Goal: Find contact information: Find contact information

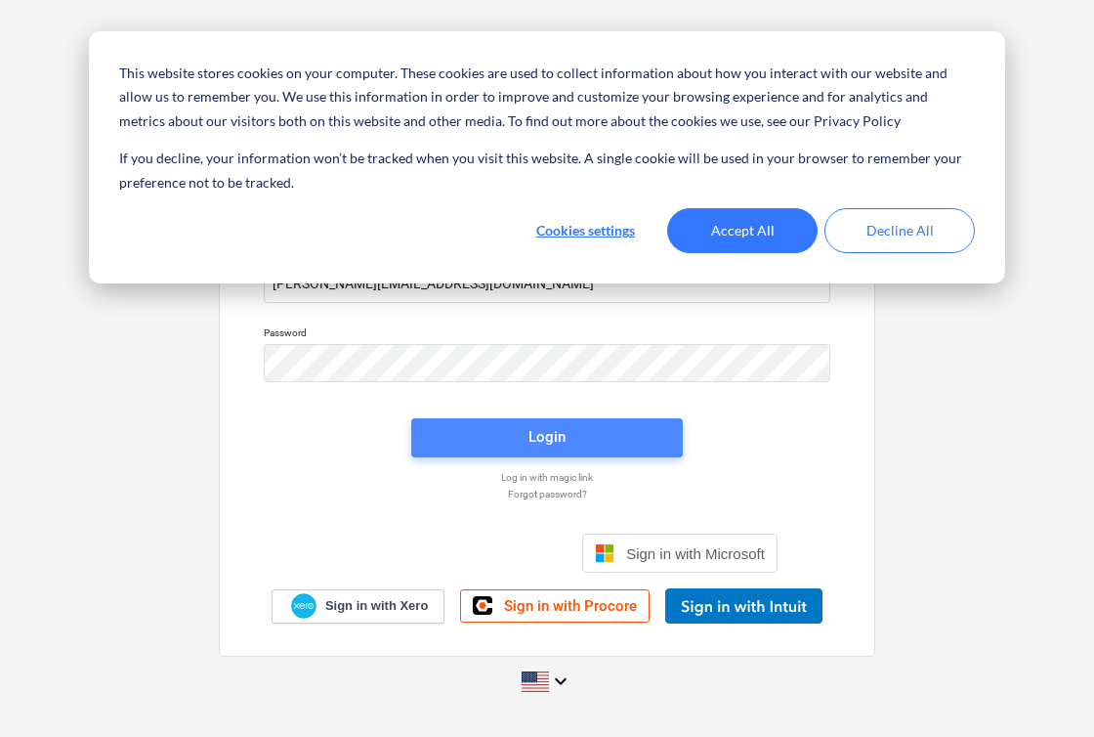
click at [535, 435] on div "Login" at bounding box center [547, 436] width 37 height 25
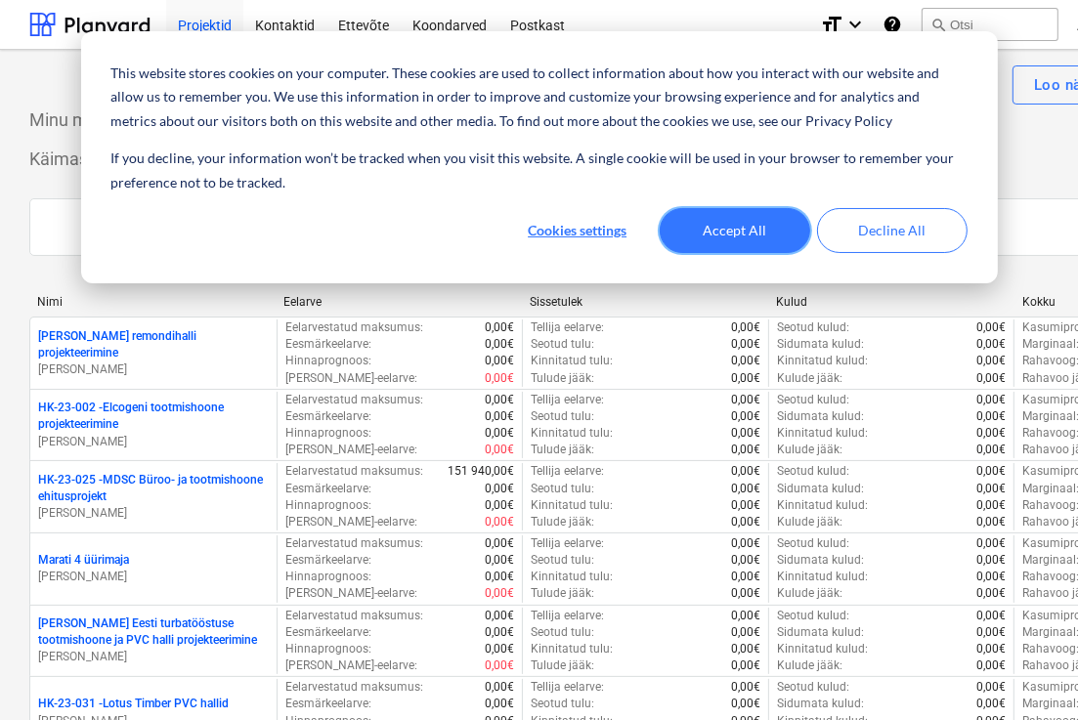
click at [717, 245] on button "Accept All" at bounding box center [735, 230] width 150 height 45
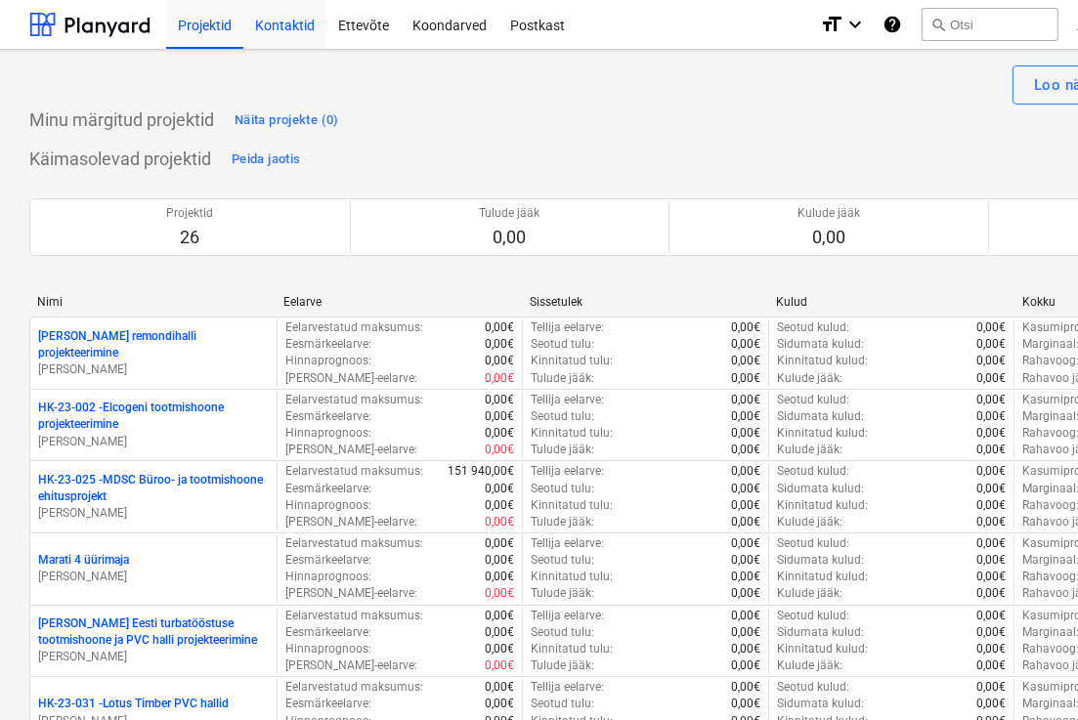
click at [288, 25] on div "Kontaktid" at bounding box center [284, 24] width 83 height 50
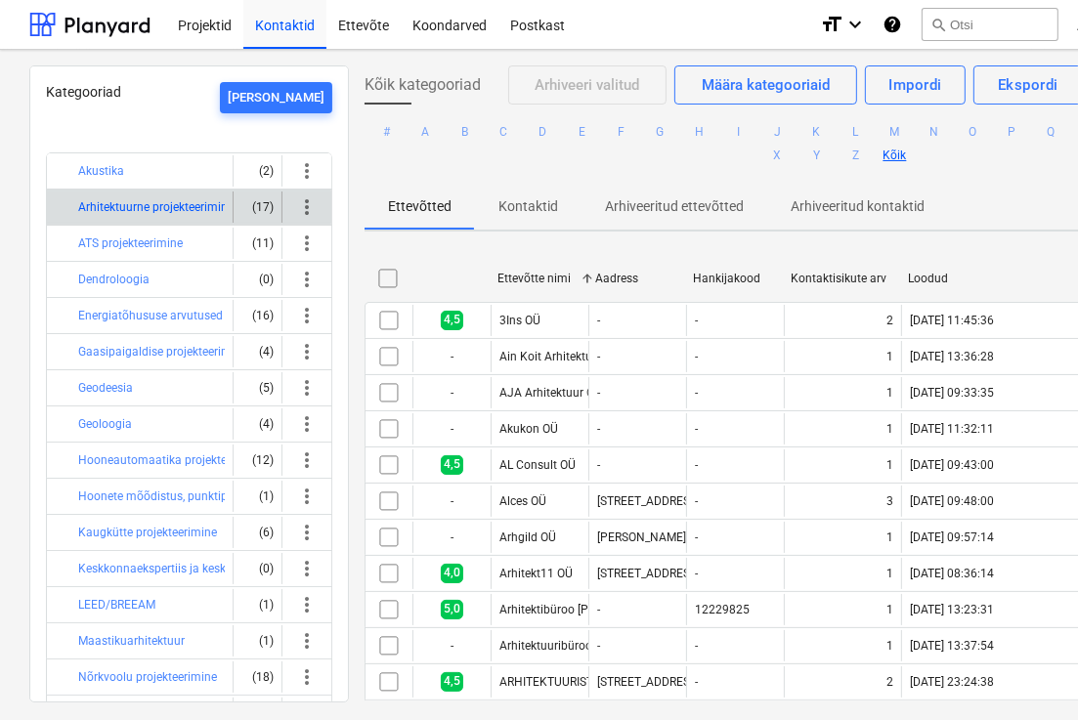
click at [158, 215] on button "Arhitektuurne projekteerimine" at bounding box center [155, 206] width 155 height 23
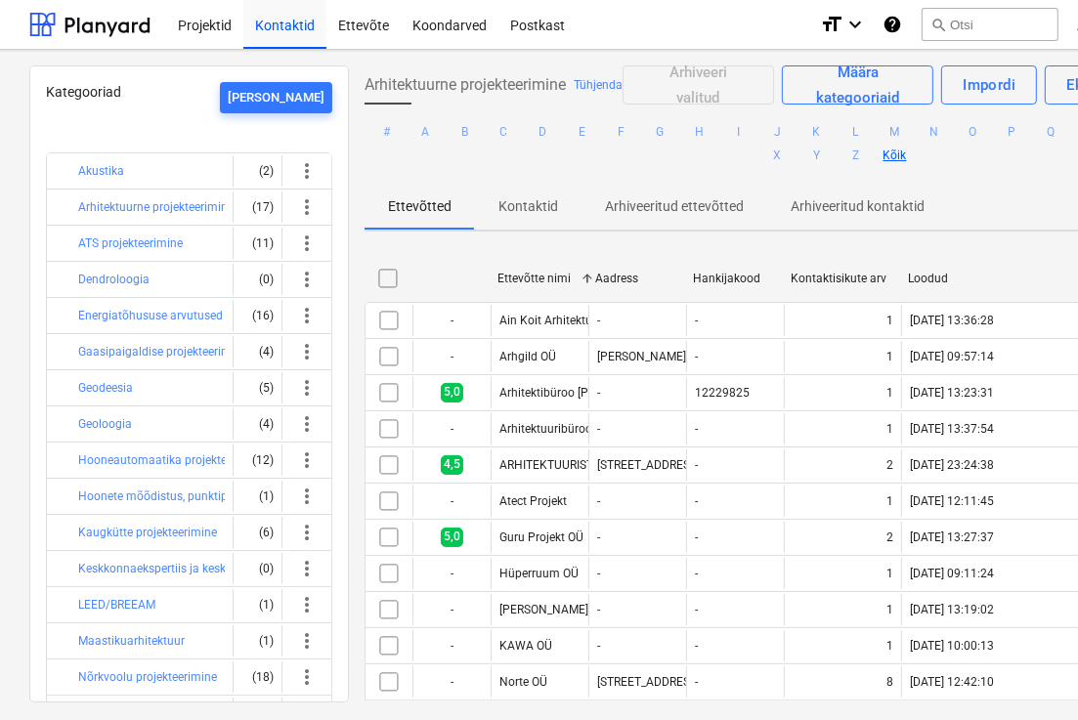
click at [350, 669] on div "Arhitektuurne projekteerimine Tühjenda Arhiveeri valitud Määra kategooriaid Imp…" at bounding box center [836, 382] width 974 height 635
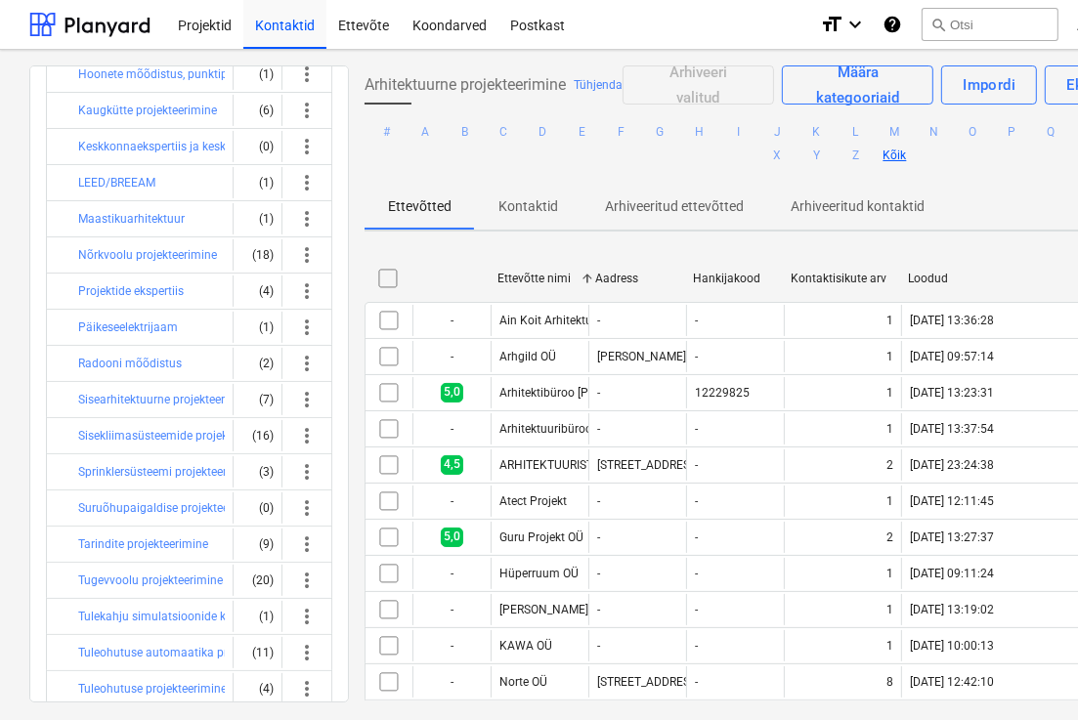
scroll to position [517, 0]
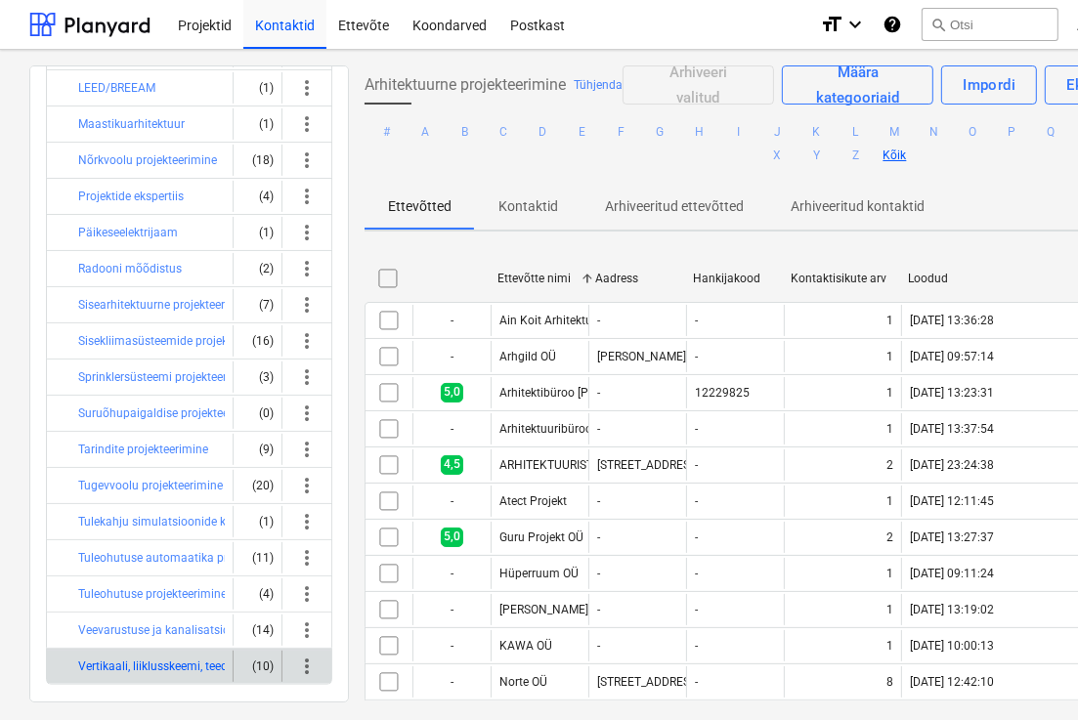
click at [161, 655] on button "Vertikaali, liiklusskeemi, teede ja platside projekteerimine" at bounding box center [226, 666] width 297 height 23
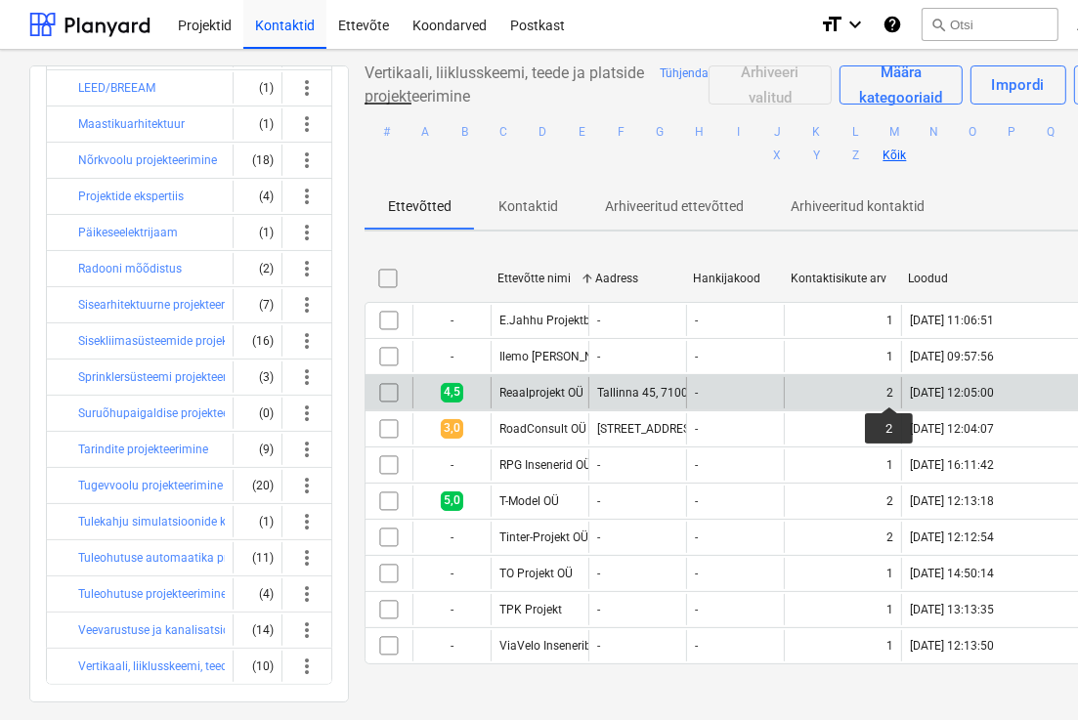
click at [889, 389] on div "2" at bounding box center [889, 393] width 7 height 14
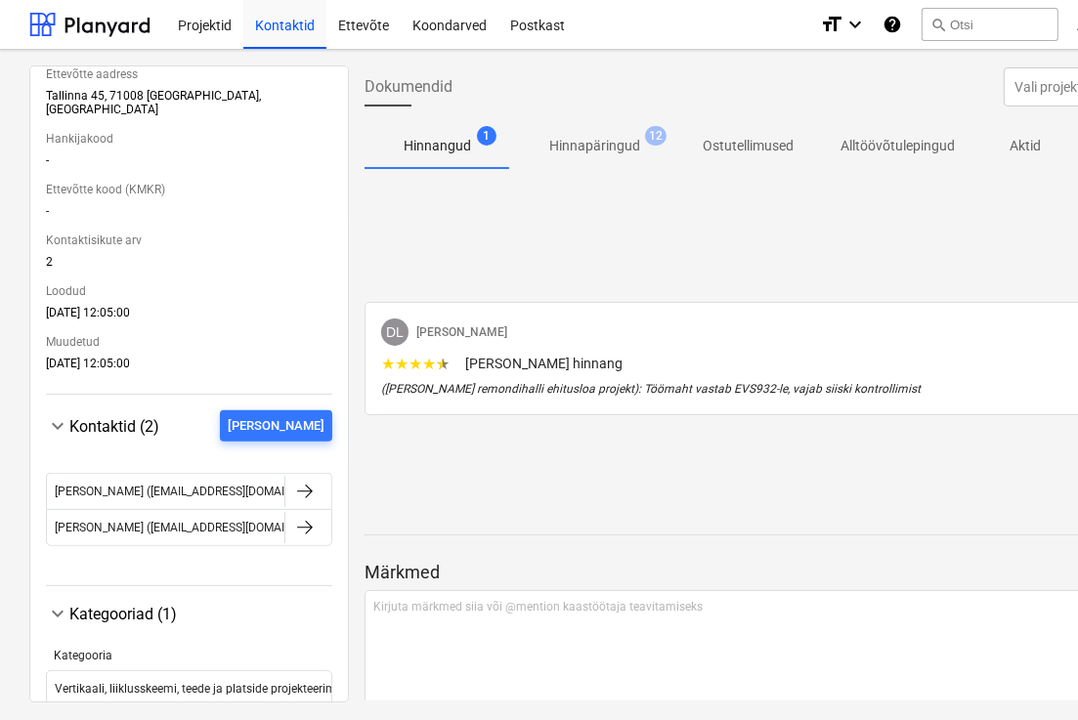
scroll to position [399, 0]
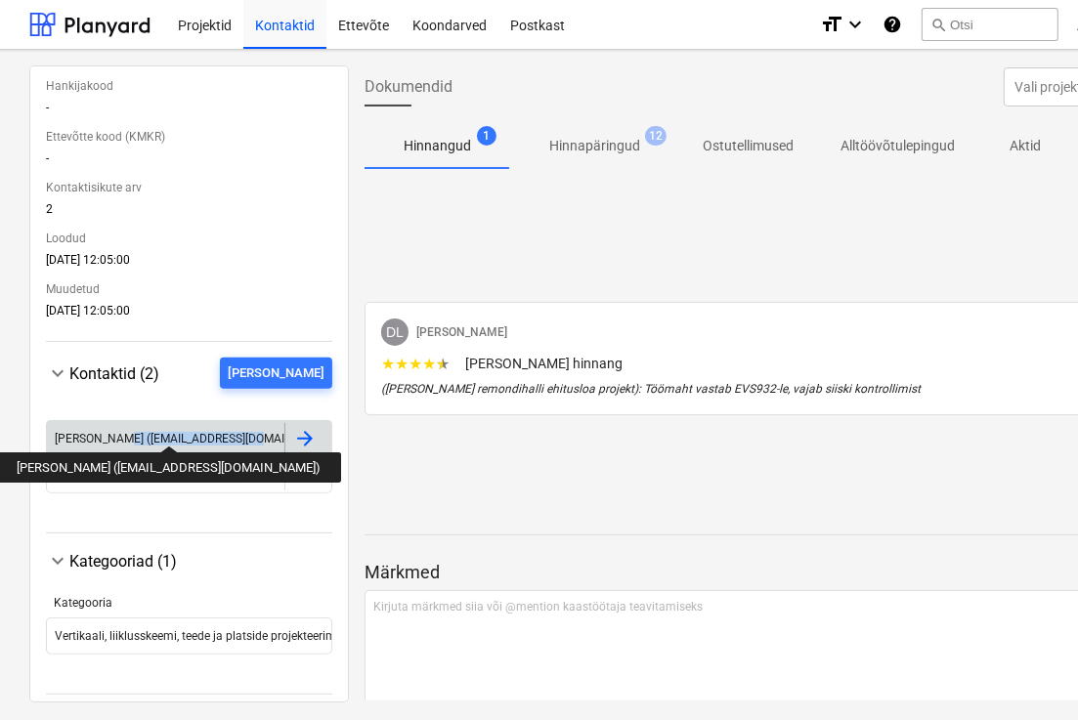
drag, startPoint x: 236, startPoint y: 431, endPoint x: 112, endPoint y: 428, distance: 124.1
click at [112, 428] on div "[PERSON_NAME] ([EMAIL_ADDRESS][DOMAIN_NAME])" at bounding box center [165, 438] width 237 height 31
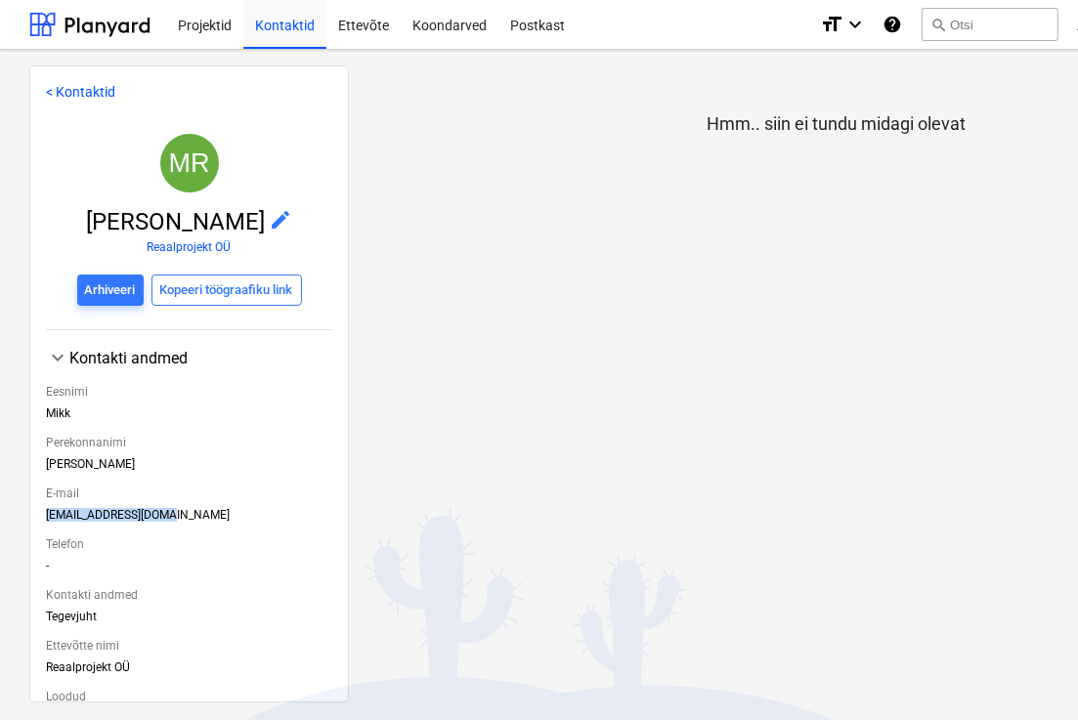
drag, startPoint x: 159, startPoint y: 515, endPoint x: 48, endPoint y: 518, distance: 111.4
click at [48, 518] on div "[EMAIL_ADDRESS][DOMAIN_NAME]" at bounding box center [189, 518] width 286 height 21
copy div "[EMAIL_ADDRESS][DOMAIN_NAME]"
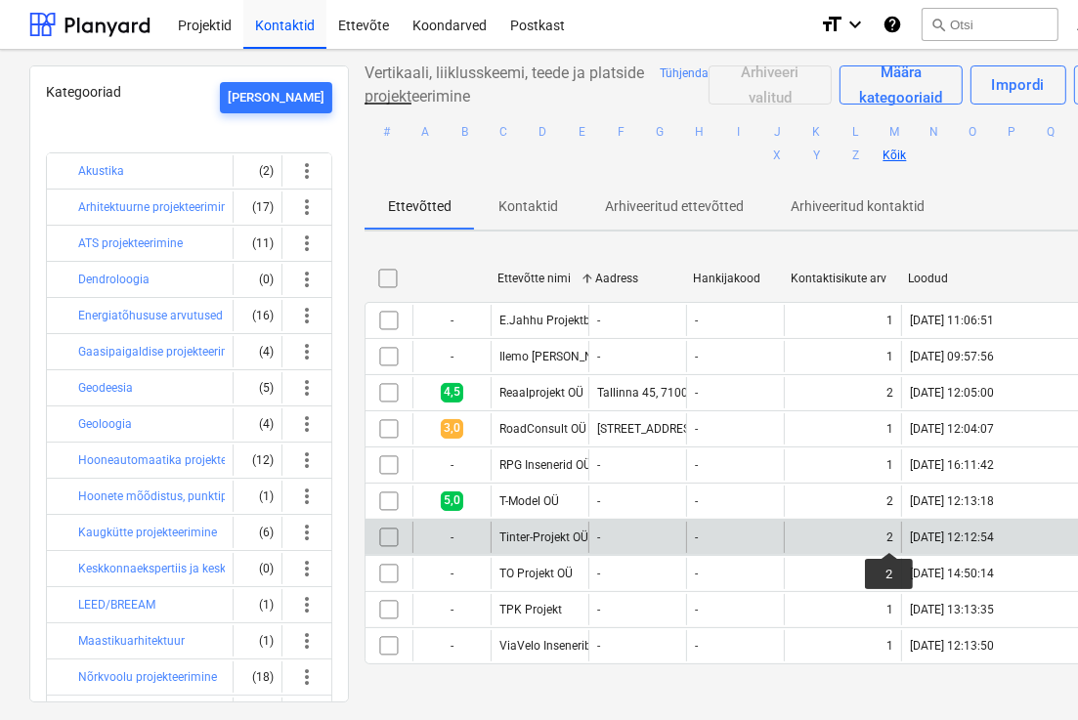
click at [889, 534] on div "2" at bounding box center [889, 538] width 7 height 14
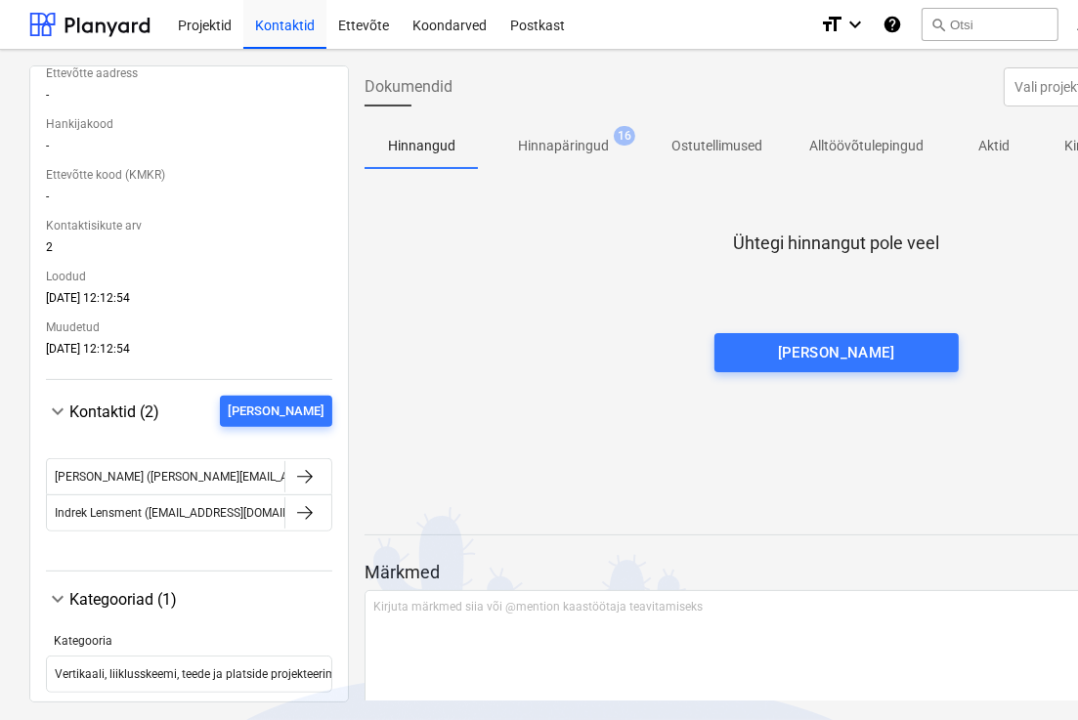
scroll to position [399, 0]
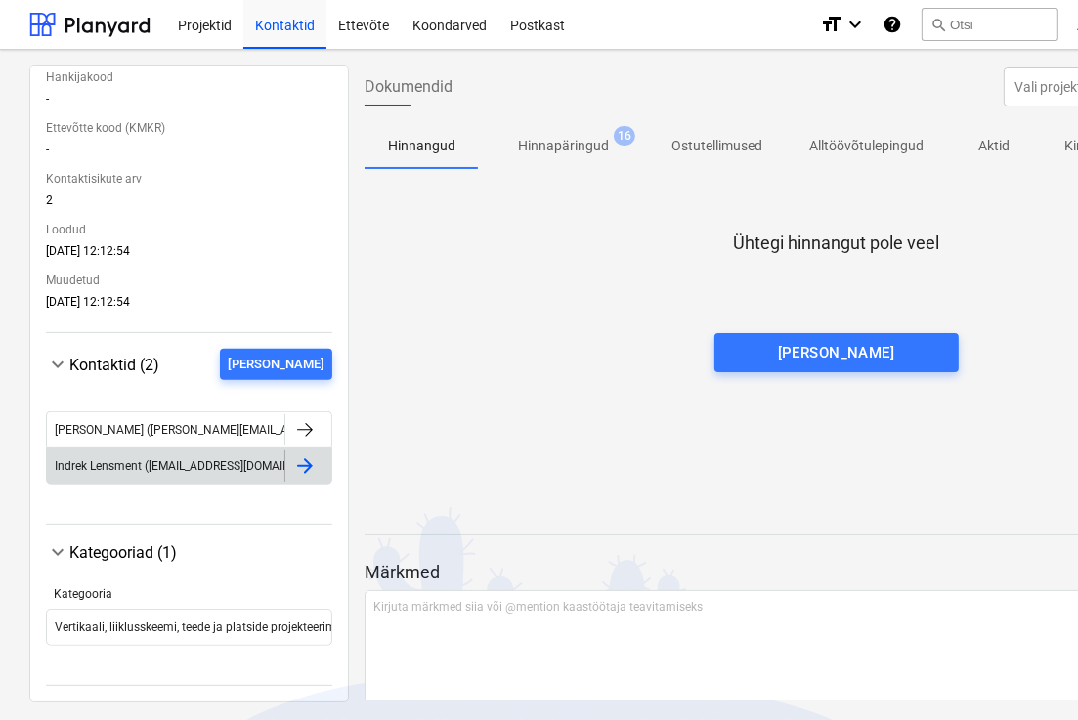
click at [293, 471] on div at bounding box center [304, 465] width 23 height 23
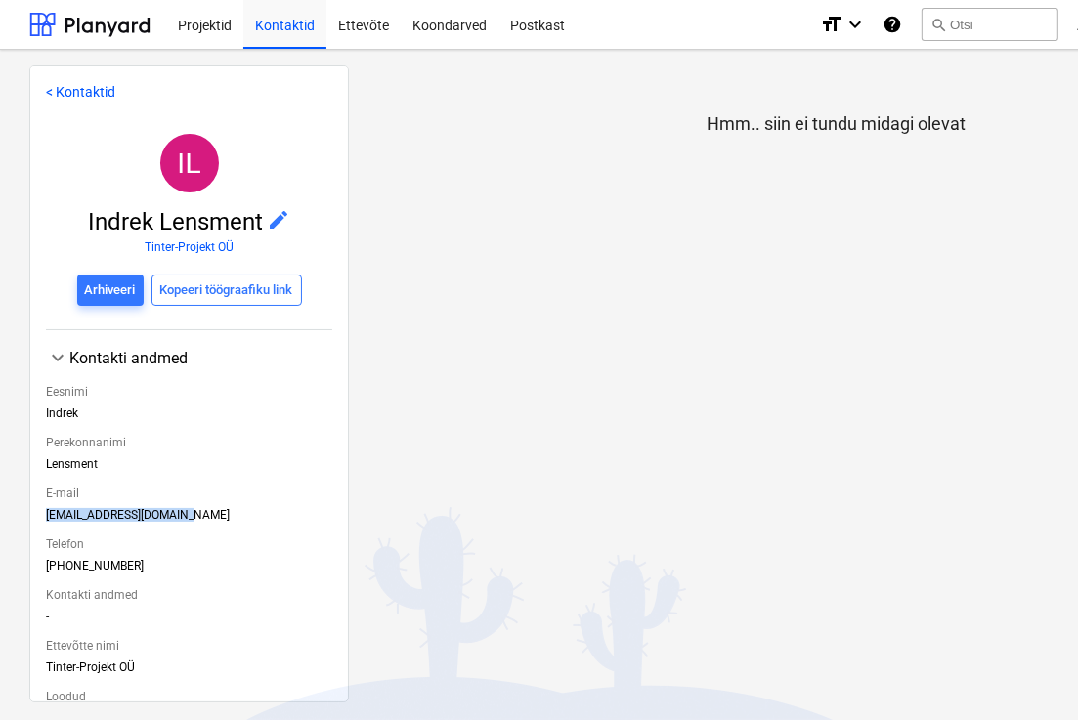
drag, startPoint x: 178, startPoint y: 518, endPoint x: 47, endPoint y: 522, distance: 131.0
click at [47, 522] on div "[EMAIL_ADDRESS][DOMAIN_NAME]" at bounding box center [189, 518] width 286 height 21
copy div "[EMAIL_ADDRESS][DOMAIN_NAME]"
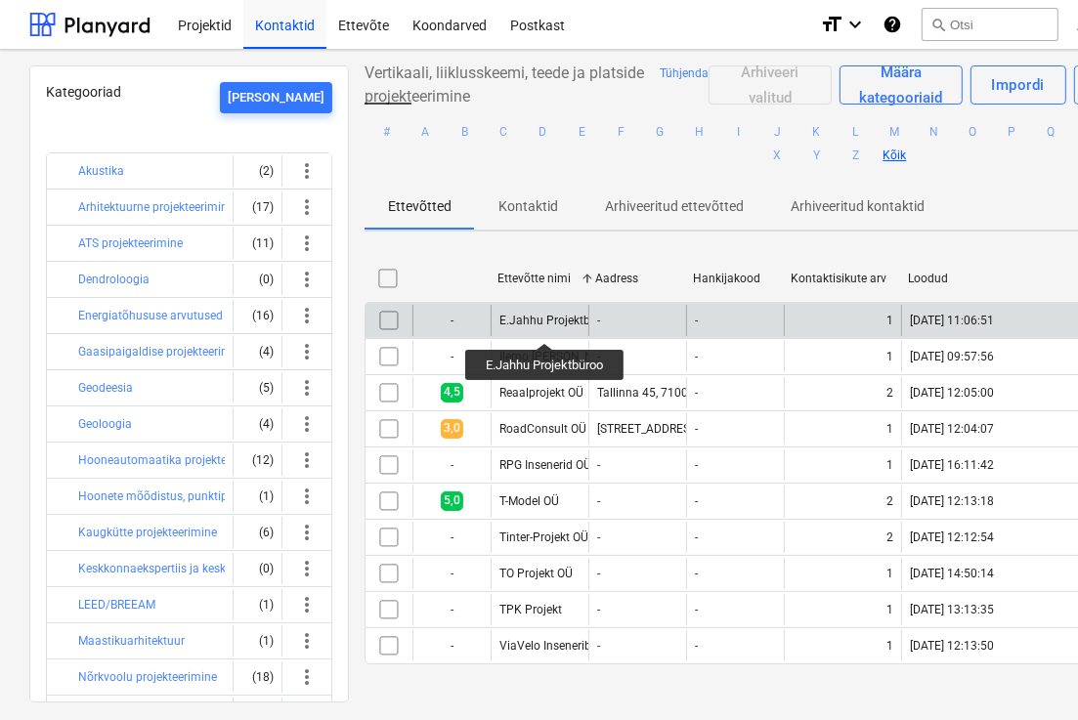
click at [546, 325] on div "E.Jahhu Projektbüroo" at bounding box center [556, 321] width 115 height 14
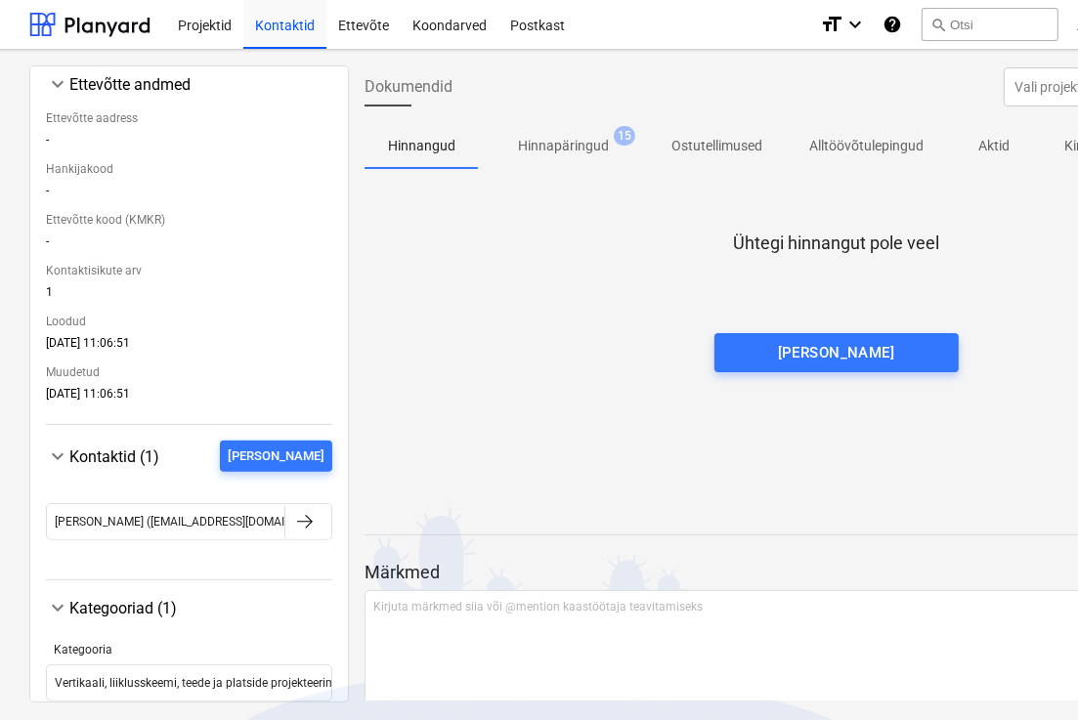
scroll to position [307, 0]
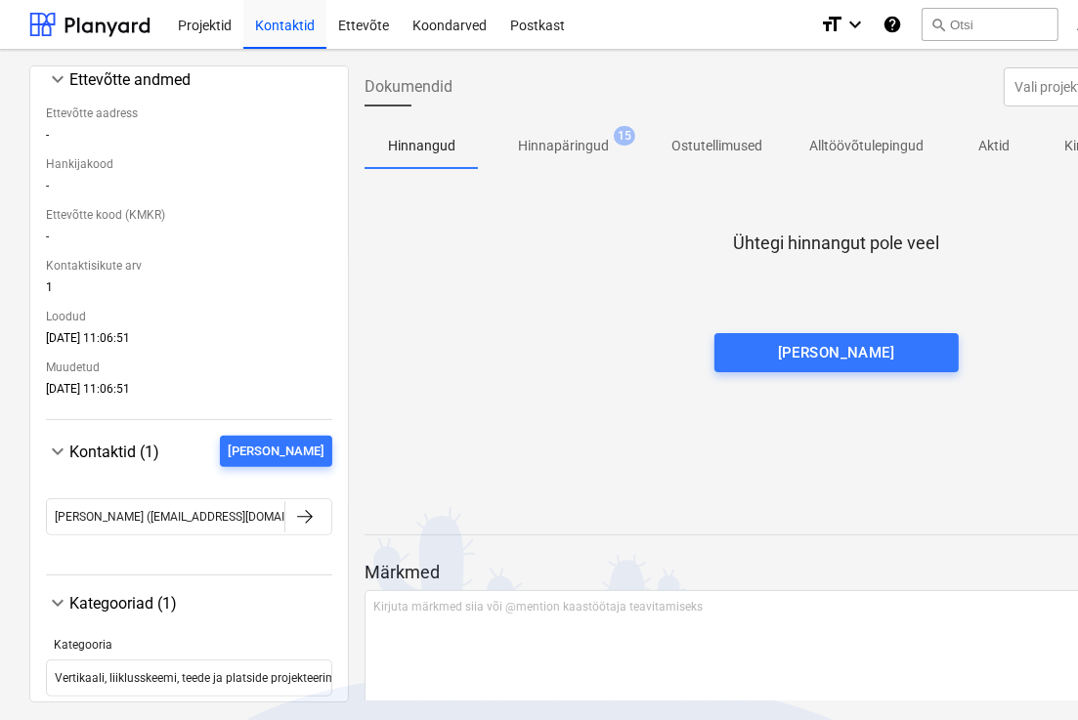
click at [139, 450] on span "Kontaktid (1)" at bounding box center [114, 452] width 90 height 19
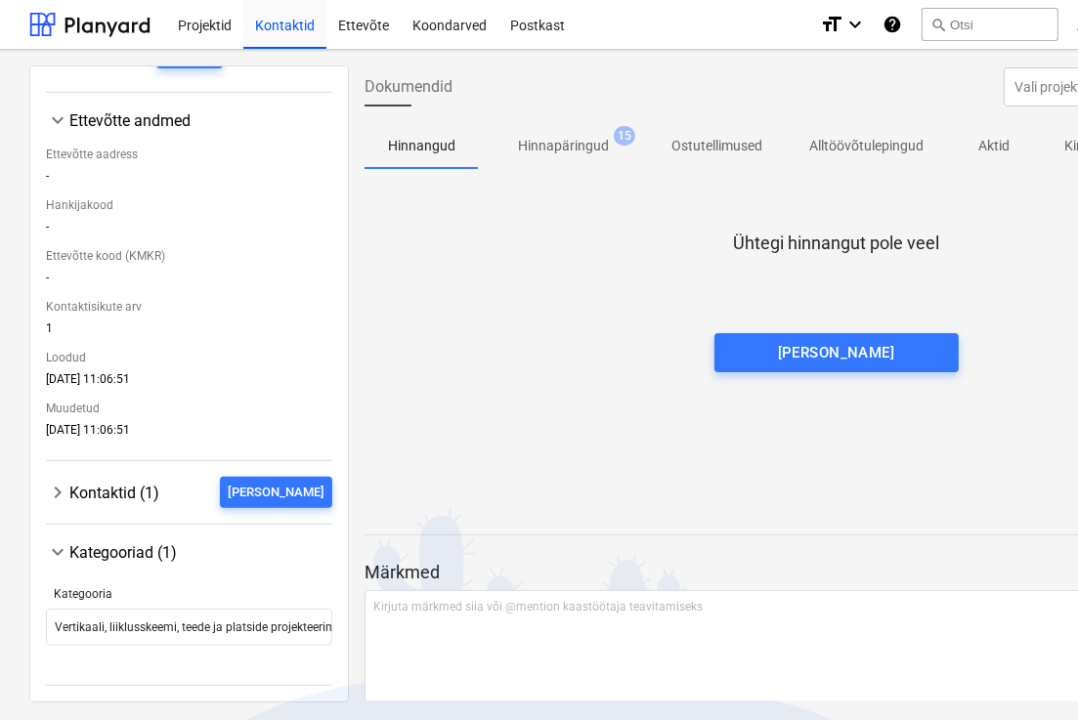
scroll to position [271, 0]
click at [130, 481] on div "Kontaktid (1) [PERSON_NAME]" at bounding box center [200, 492] width 263 height 31
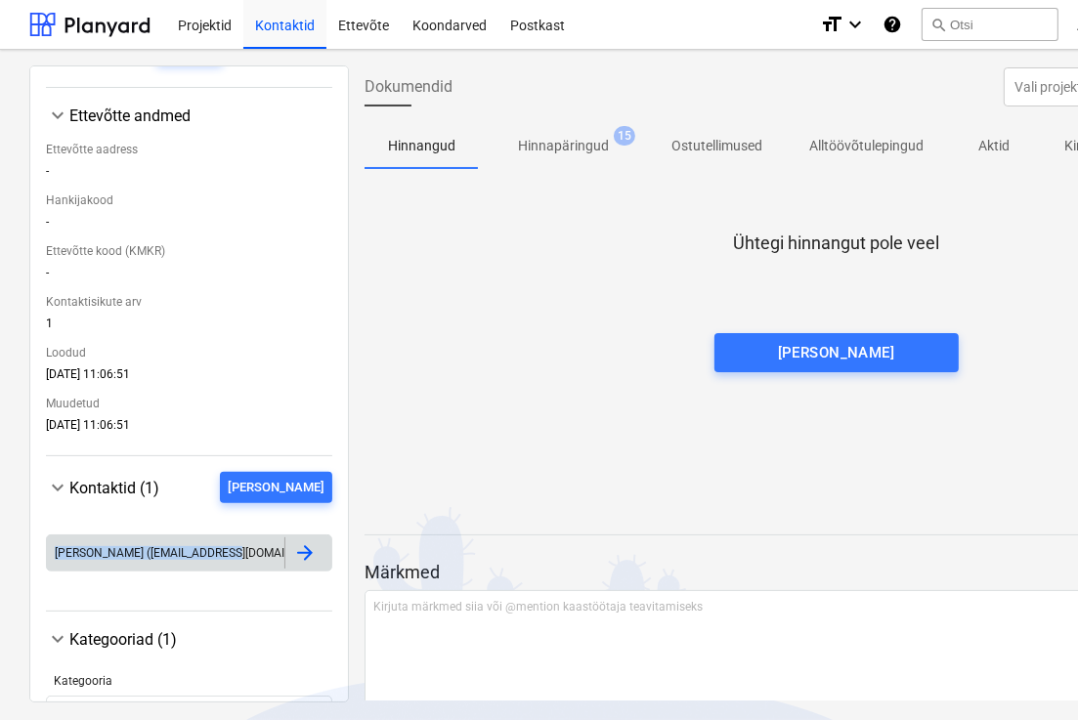
drag, startPoint x: 242, startPoint y: 560, endPoint x: 53, endPoint y: 555, distance: 189.6
click at [53, 555] on div "[PERSON_NAME] ([EMAIL_ADDRESS][DOMAIN_NAME])" at bounding box center [165, 552] width 237 height 31
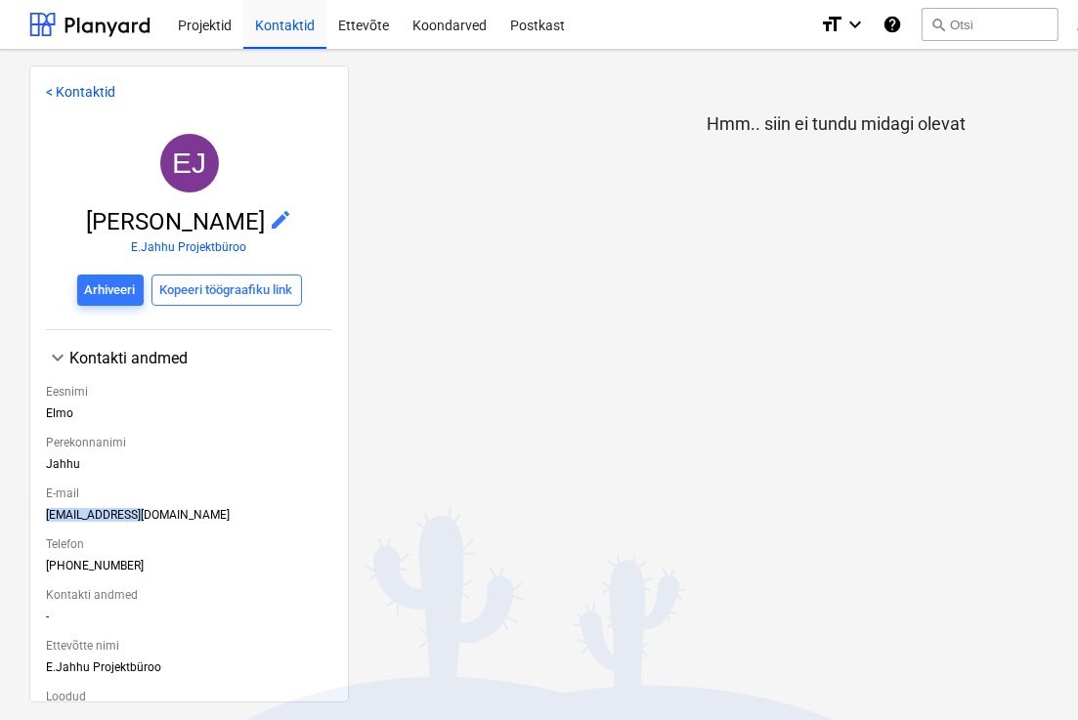
drag, startPoint x: 165, startPoint y: 515, endPoint x: 30, endPoint y: 519, distance: 134.9
click at [30, 519] on div "< Kontaktid EJ [PERSON_NAME] edit E.Jahhu Projektbüroo Arhiveeri Kopeeri töögra…" at bounding box center [189, 383] width 320 height 637
copy div "[EMAIL_ADDRESS][DOMAIN_NAME]"
